Goal: Task Accomplishment & Management: Manage account settings

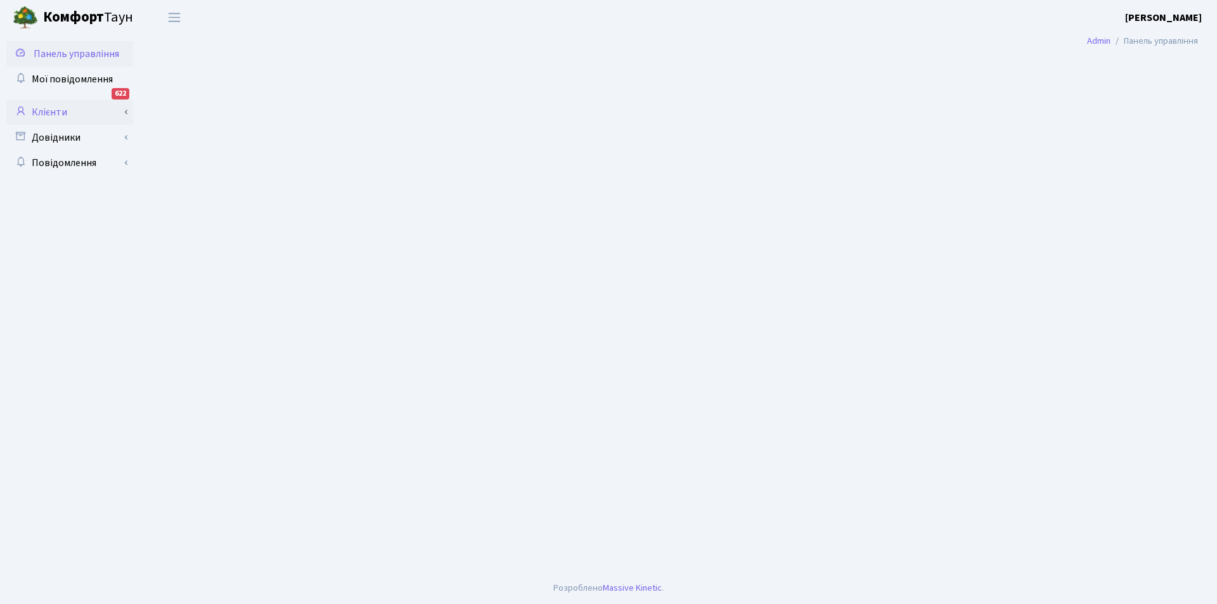
click at [51, 108] on link "Клієнти" at bounding box center [69, 111] width 127 height 25
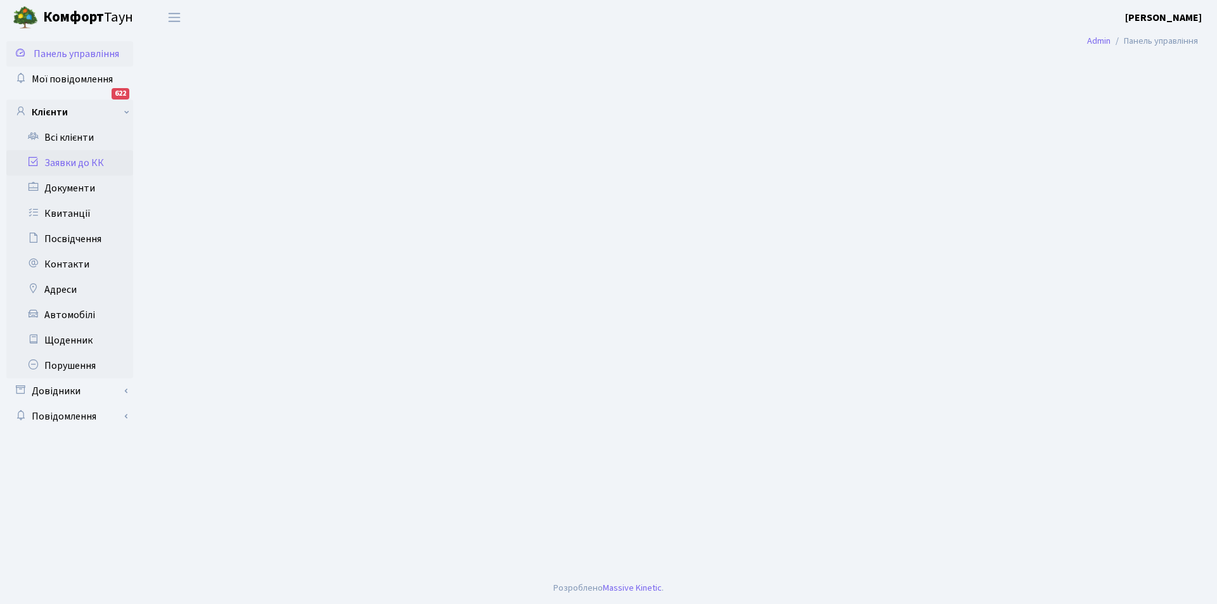
click at [75, 162] on link "Заявки до КК" at bounding box center [69, 162] width 127 height 25
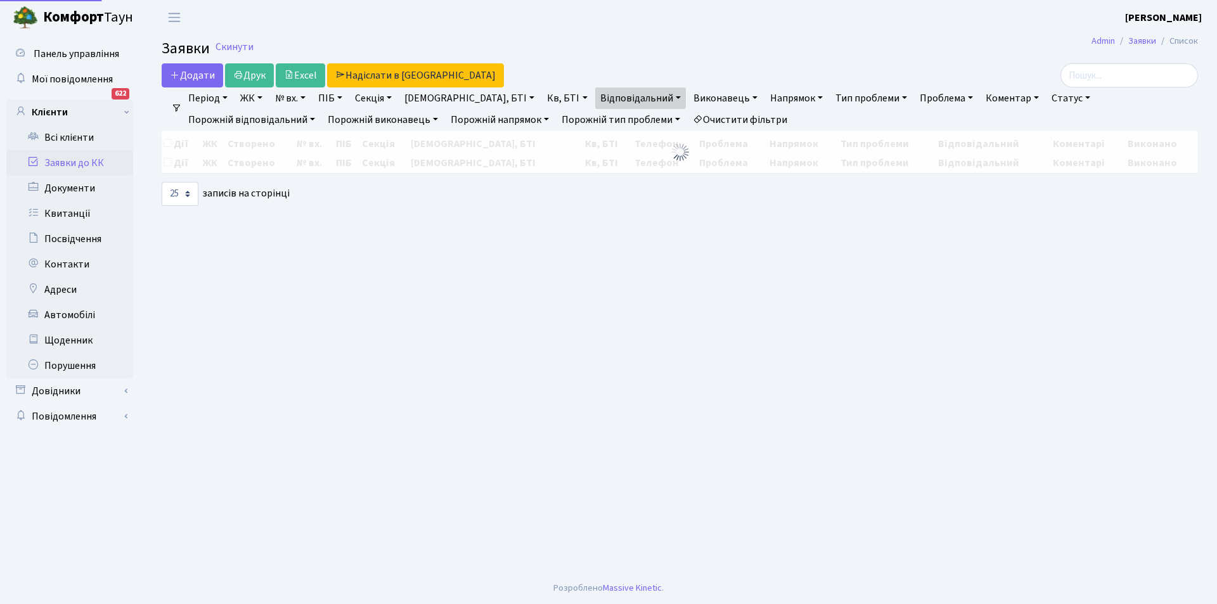
select select "25"
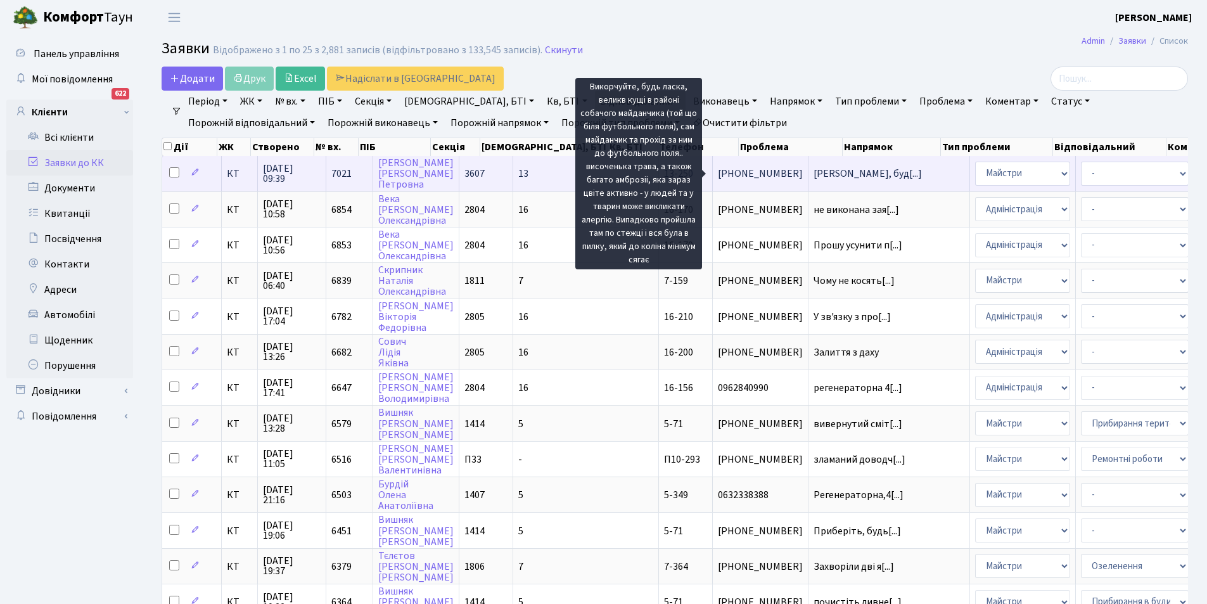
click at [814, 171] on span "Викорчуйте, буд[...]" at bounding box center [868, 174] width 108 height 14
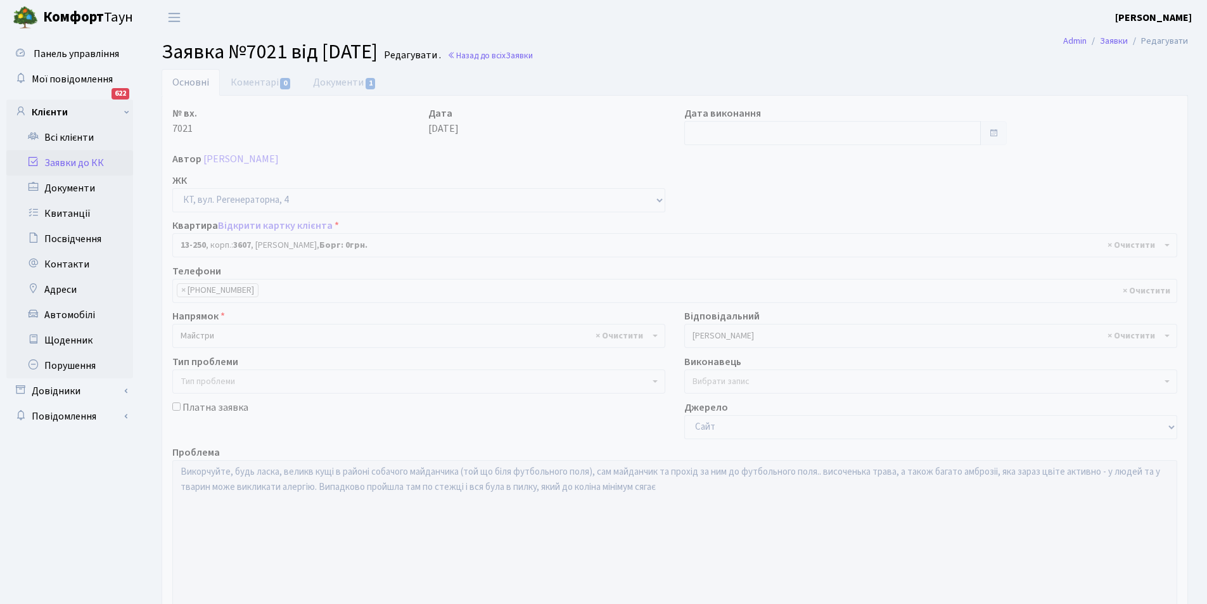
select select "7896"
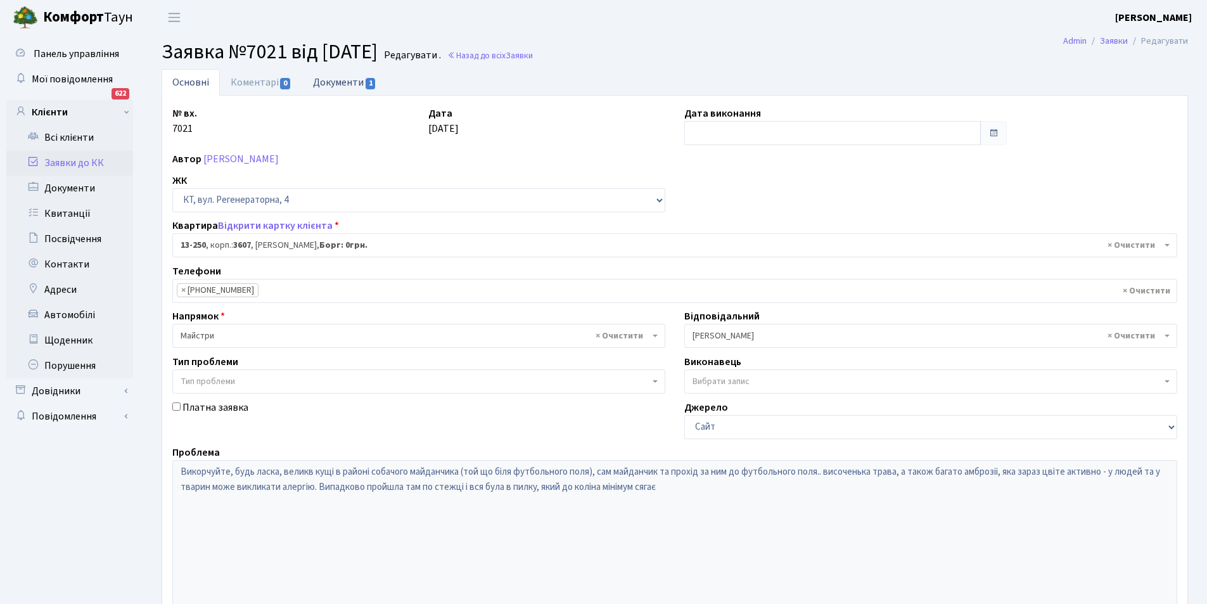
click at [341, 74] on link "Документи 1" at bounding box center [344, 82] width 85 height 26
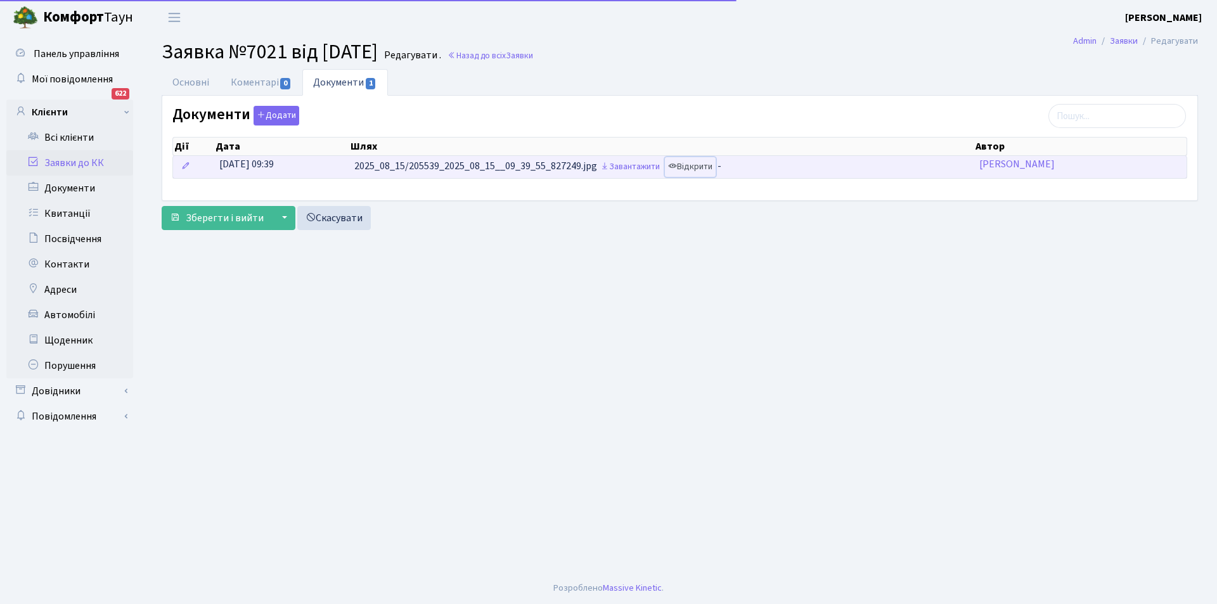
click at [694, 163] on link "Відкрити" at bounding box center [690, 167] width 51 height 20
